Goal: Contribute content

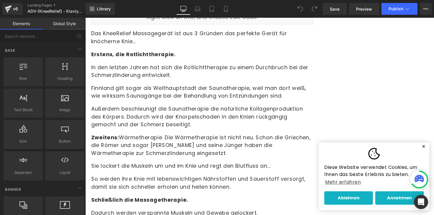
scroll to position [1615, 0]
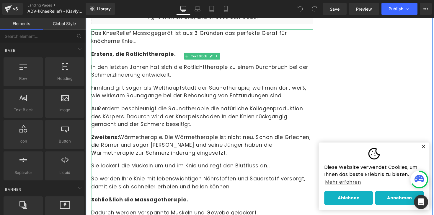
click at [119, 136] on p "Zweitens: Wärmetherapie. Die Wärmetherapie ist nicht neu. Schon die Griechen, d…" at bounding box center [204, 148] width 227 height 24
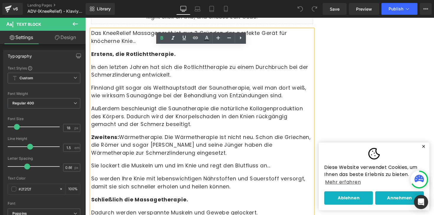
click at [119, 136] on p "Zweitens: Wärmetherapie. Die Wärmetherapie ist nicht neu. Schon die Griechen, d…" at bounding box center [204, 148] width 227 height 24
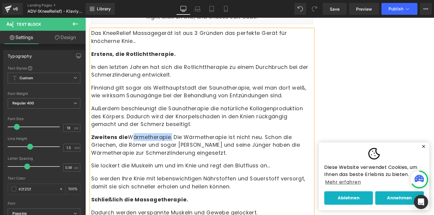
drag, startPoint x: 173, startPoint y: 106, endPoint x: 131, endPoint y: 107, distance: 42.5
click at [131, 136] on p "Zweitens die Wärmetherapie. Die Wärmetherapie ist nicht neu. Schon die Griechen…" at bounding box center [204, 148] width 227 height 24
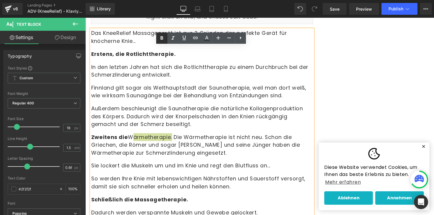
click at [161, 38] on icon at bounding box center [162, 38] width 3 height 4
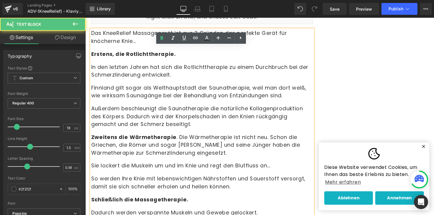
click at [180, 136] on p "Zweitens die Wärmetherapie . Die Wärmetherapie ist nicht neu. Schon die Grieche…" at bounding box center [204, 148] width 227 height 24
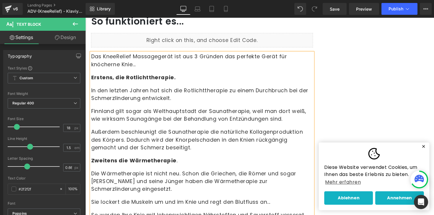
scroll to position [1592, 0]
click at [404, 7] on button "Publish" at bounding box center [399, 9] width 36 height 12
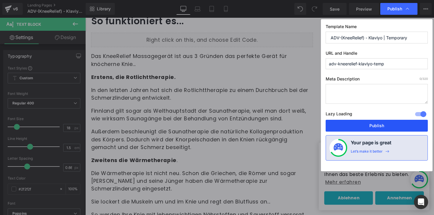
click at [359, 125] on button "Publish" at bounding box center [377, 126] width 102 height 12
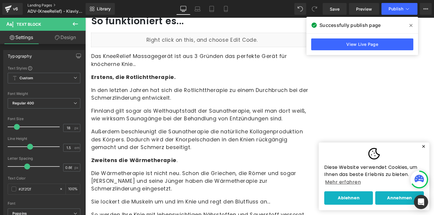
click at [40, 4] on link "Landing Pages" at bounding box center [61, 5] width 68 height 5
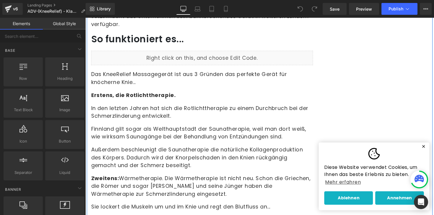
scroll to position [1586, 0]
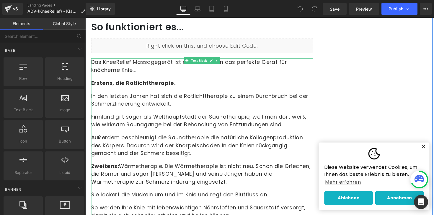
click at [118, 166] on strong "Zweitens:" at bounding box center [105, 169] width 29 height 7
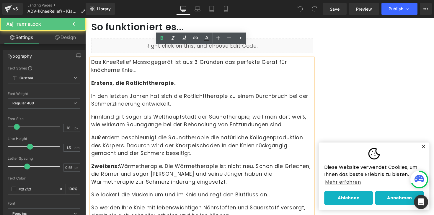
click at [119, 166] on strong "Zweitens:" at bounding box center [105, 169] width 29 height 7
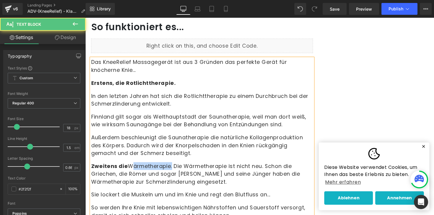
drag, startPoint x: 129, startPoint y: 136, endPoint x: 174, endPoint y: 134, distance: 45.2
click at [174, 165] on p "Zweitens die Wärmetherapie. Die Wärmetherapie ist nicht neu. Schon die Griechen…" at bounding box center [204, 177] width 227 height 24
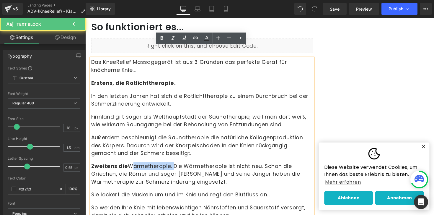
drag, startPoint x: 175, startPoint y: 136, endPoint x: 131, endPoint y: 136, distance: 44.0
click at [131, 165] on p "Zweitens die Wärmetherapie. Die Wärmetherapie ist nicht neu. Schon die Griechen…" at bounding box center [204, 177] width 227 height 24
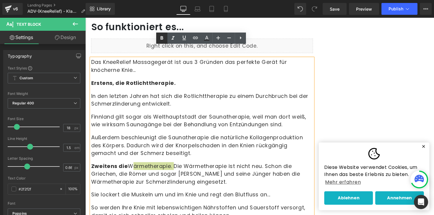
click at [162, 39] on icon at bounding box center [161, 38] width 7 height 7
click at [179, 165] on p "Zweitens die Wärmetherapie. Die Wärmetherapie ist nicht neu. Schon die Griechen…" at bounding box center [204, 177] width 227 height 24
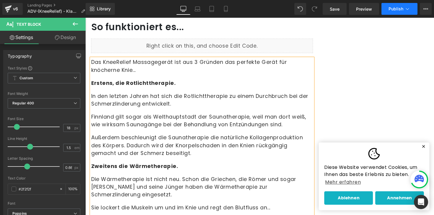
click at [400, 9] on span "Publish" at bounding box center [396, 8] width 15 height 5
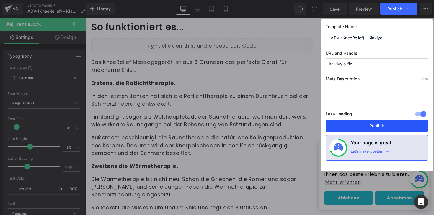
click at [372, 130] on button "Publish" at bounding box center [377, 126] width 102 height 12
